Goal: Find specific page/section: Find specific page/section

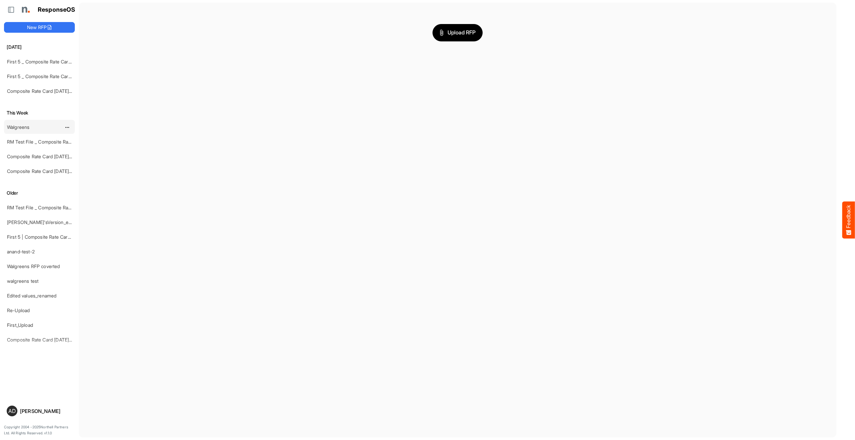
click at [19, 129] on link "Walgreens" at bounding box center [18, 127] width 22 height 6
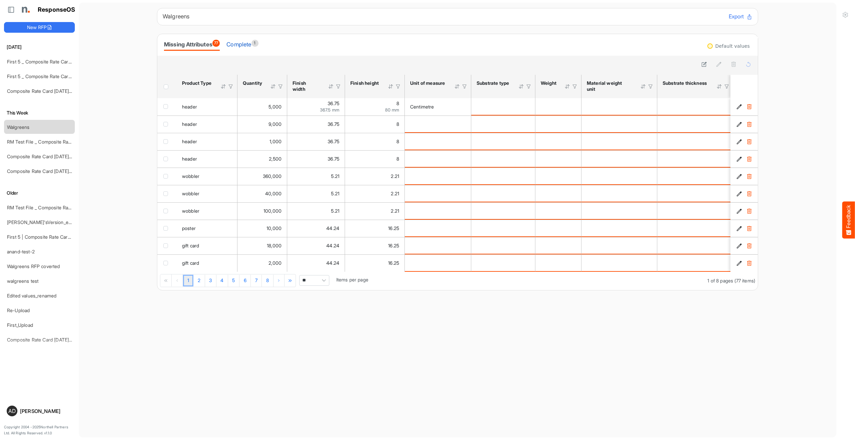
click at [248, 44] on div "Complete 1" at bounding box center [242, 44] width 32 height 9
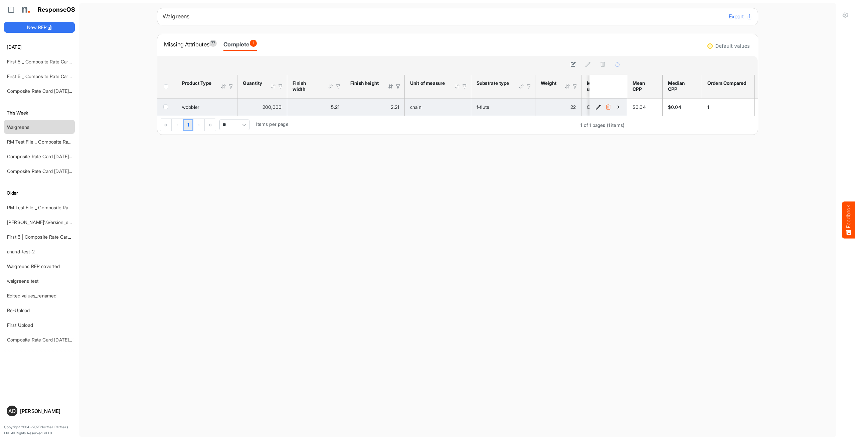
click at [618, 108] on icon "91f71b29-3739-4bad-888d-ac401cf10bd1 is template cell Column Header" at bounding box center [619, 107] width 6 height 6
